Goal: Download file/media

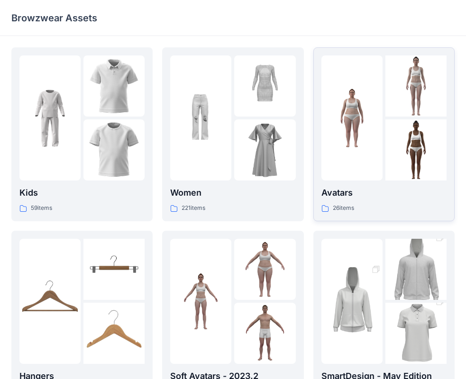
click at [328, 157] on div at bounding box center [352, 117] width 61 height 125
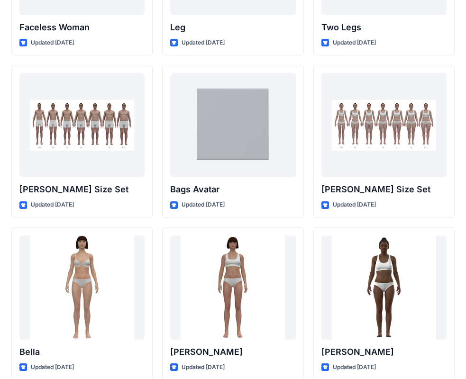
scroll to position [942, 0]
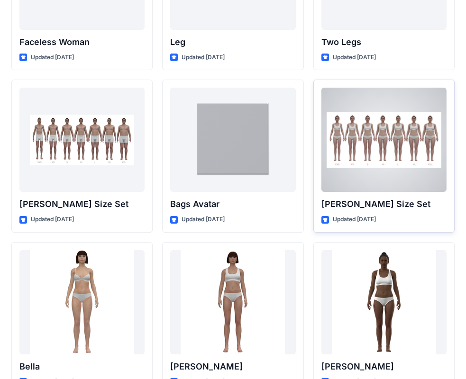
click at [406, 170] on div at bounding box center [384, 140] width 125 height 104
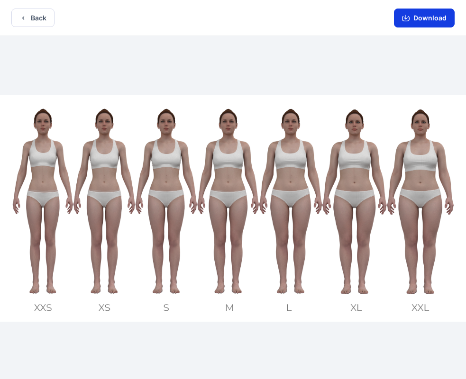
click at [419, 22] on button "Download" at bounding box center [424, 18] width 61 height 19
